Goal: Find specific page/section: Find specific page/section

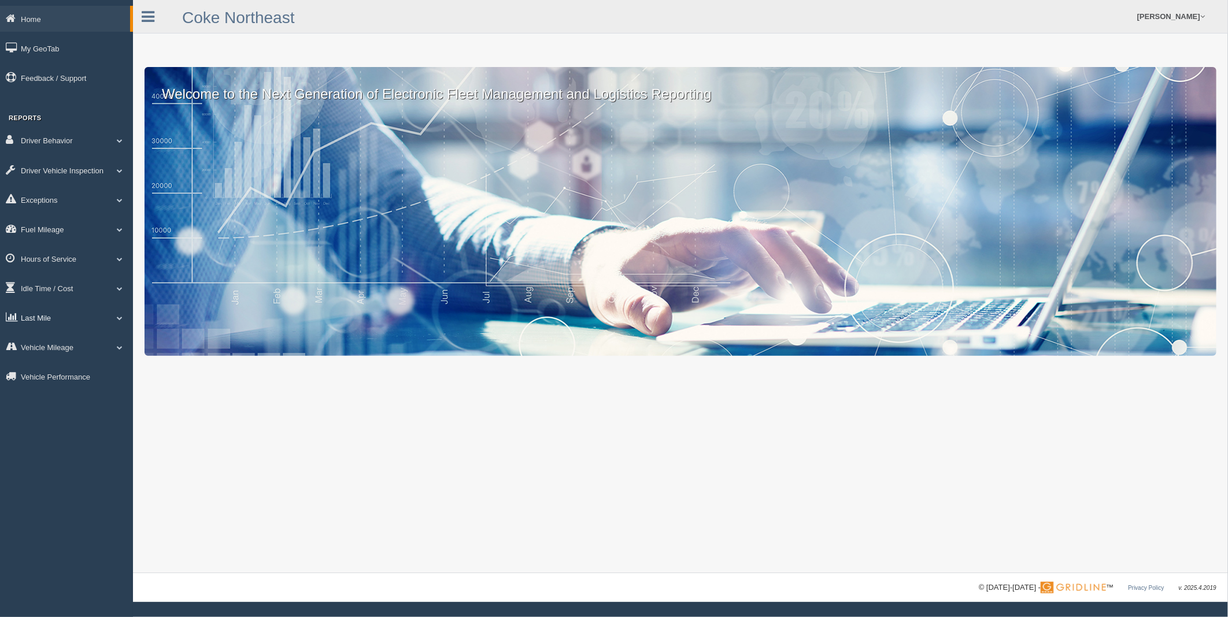
click at [120, 321] on span at bounding box center [119, 318] width 15 height 6
click at [67, 366] on link "Zone Editor" at bounding box center [75, 365] width 109 height 21
click at [55, 351] on link "Vehicle Mileage" at bounding box center [66, 347] width 133 height 26
click at [50, 324] on link "Last Mile" at bounding box center [66, 318] width 133 height 26
click at [57, 369] on link "Zone Editor" at bounding box center [75, 365] width 109 height 21
